Goal: Task Accomplishment & Management: Use online tool/utility

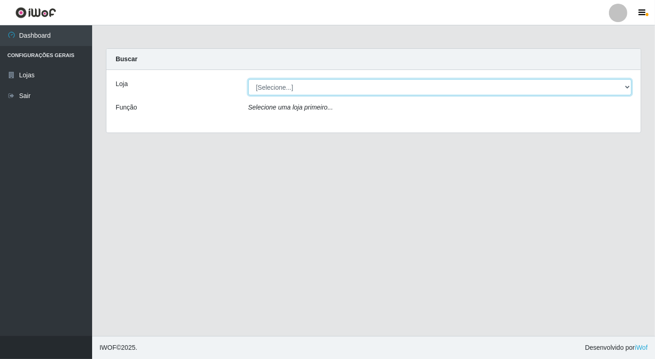
click at [297, 88] on select "[Selecione...] Nordestão - [GEOGRAPHIC_DATA]" at bounding box center [440, 87] width 384 height 16
select select "454"
click at [248, 79] on select "[Selecione...] Nordestão - [GEOGRAPHIC_DATA]" at bounding box center [440, 87] width 384 height 16
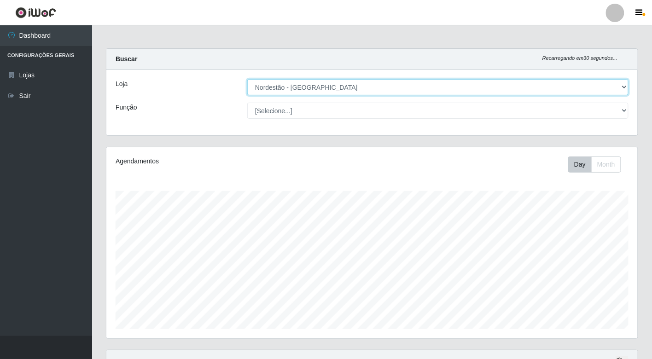
scroll to position [191, 532]
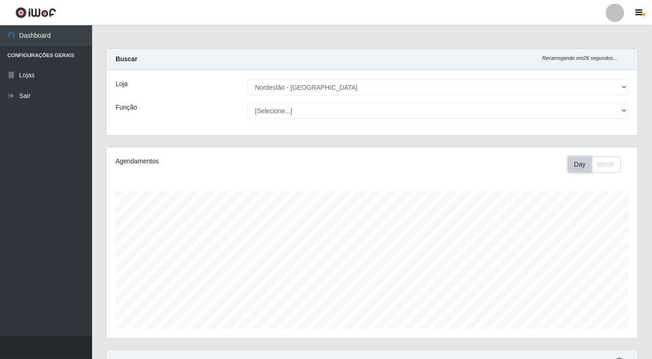
click at [579, 164] on button "Day" at bounding box center [580, 165] width 23 height 16
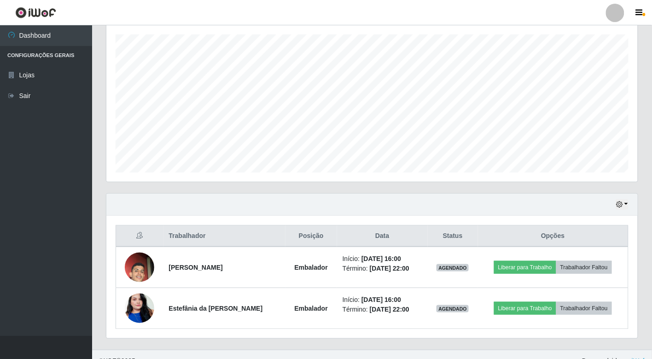
scroll to position [171, 0]
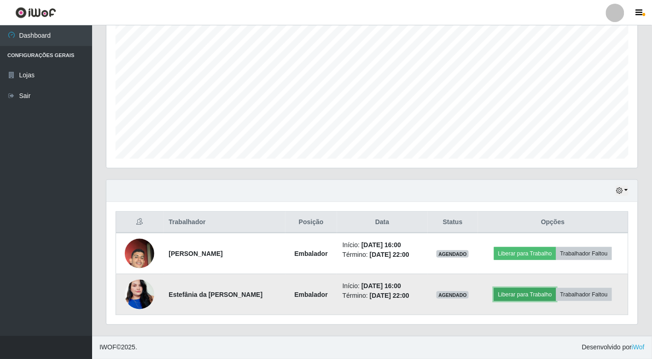
click at [519, 294] on button "Liberar para Trabalho" at bounding box center [525, 294] width 62 height 13
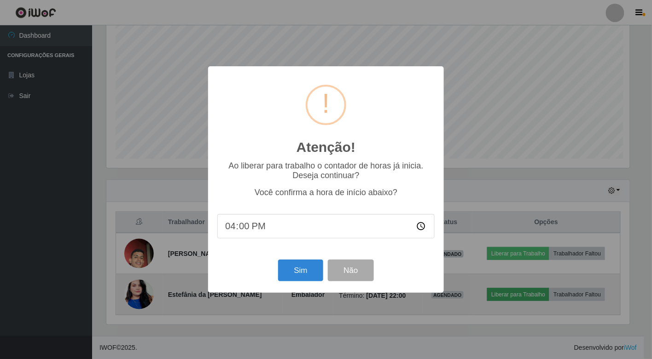
scroll to position [191, 526]
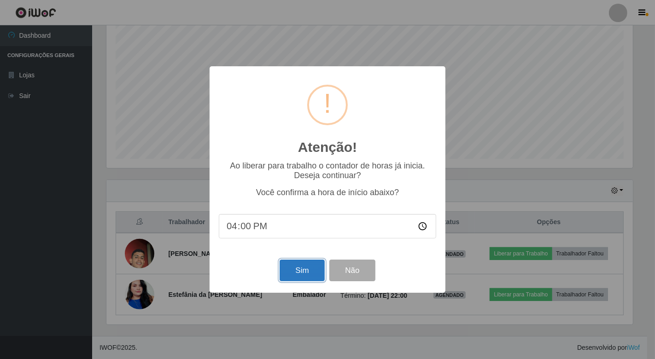
click at [290, 266] on button "Sim" at bounding box center [302, 271] width 45 height 22
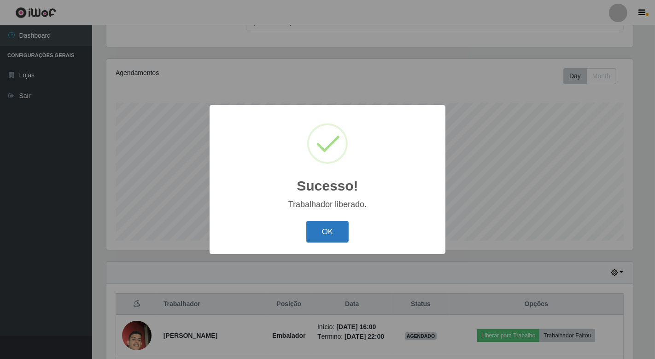
click at [336, 222] on button "OK" at bounding box center [327, 232] width 43 height 22
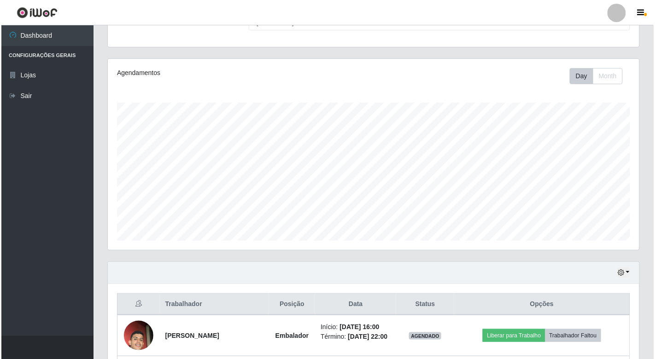
scroll to position [145, 0]
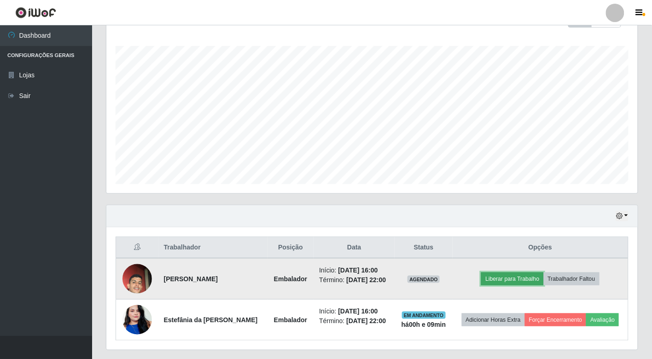
click at [519, 281] on button "Liberar para Trabalho" at bounding box center [512, 279] width 62 height 13
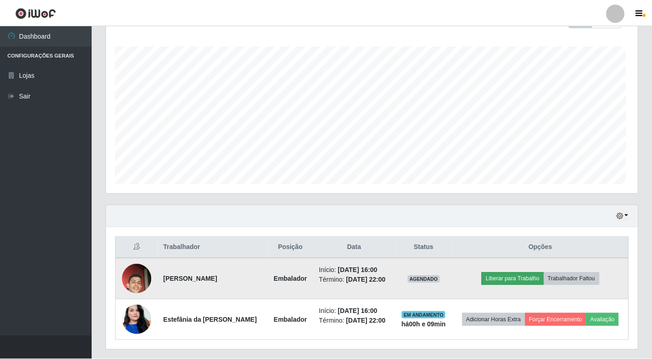
scroll to position [191, 526]
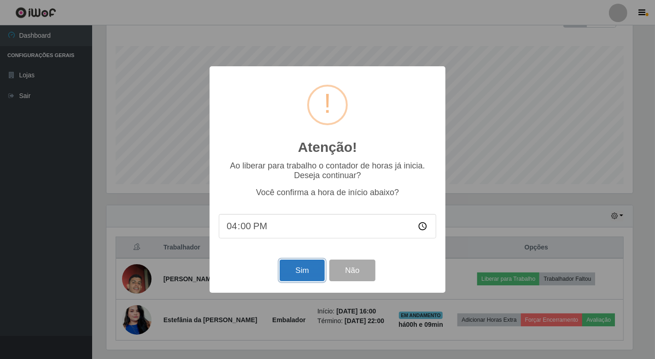
click at [296, 276] on button "Sim" at bounding box center [302, 271] width 45 height 22
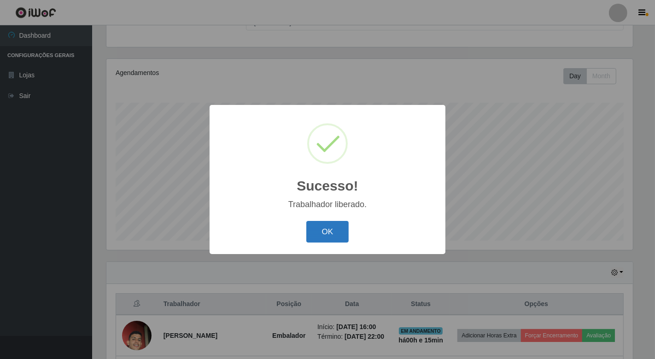
click at [327, 224] on button "OK" at bounding box center [327, 232] width 43 height 22
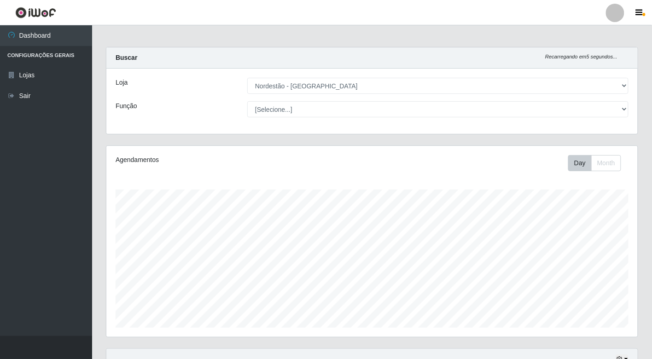
scroll to position [0, 0]
